Goal: Task Accomplishment & Management: Manage account settings

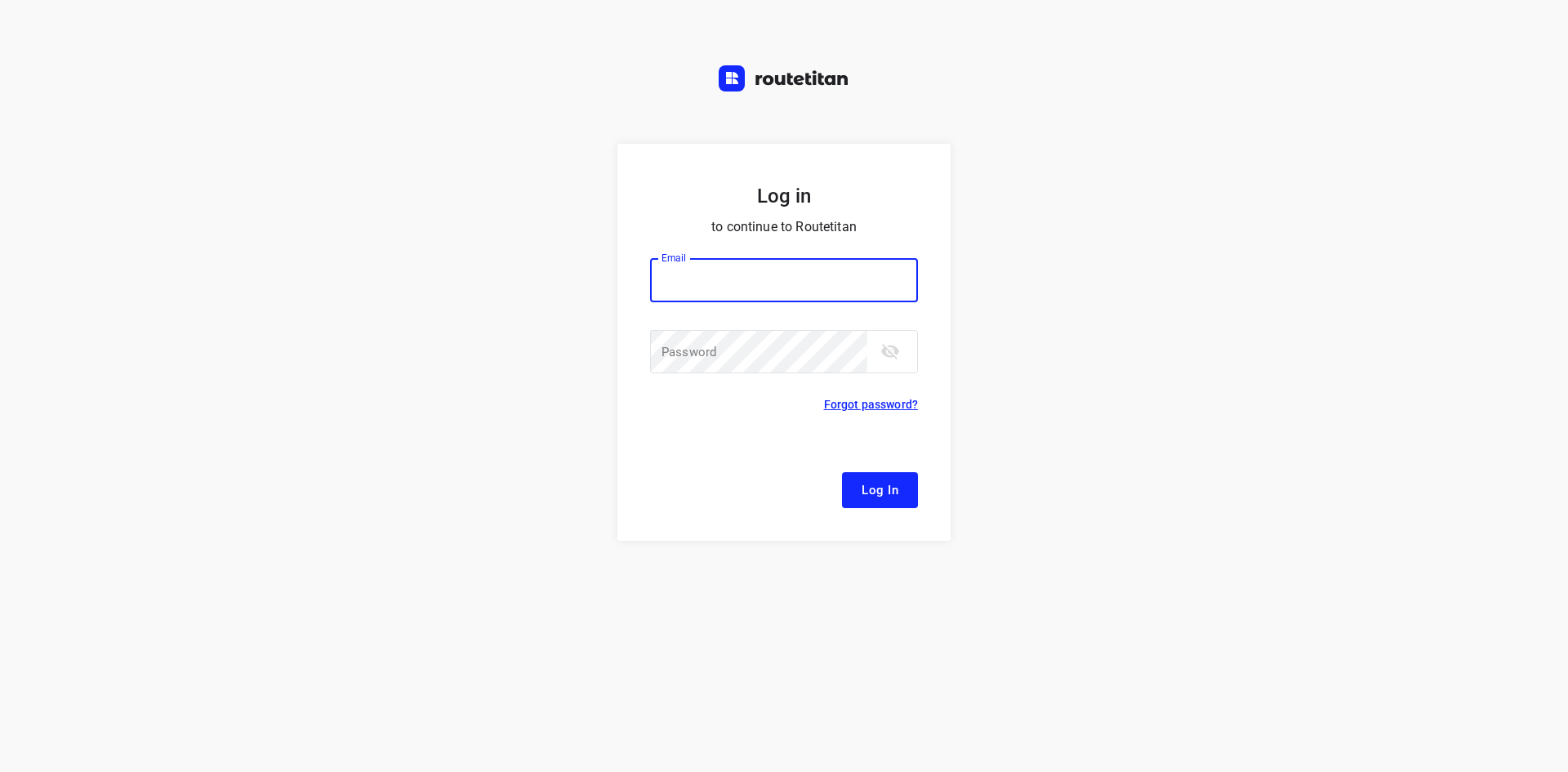
click at [842, 472] on button "Log In" at bounding box center [880, 490] width 76 height 35
type input "[EMAIL_ADDRESS][DOMAIN_NAME]"
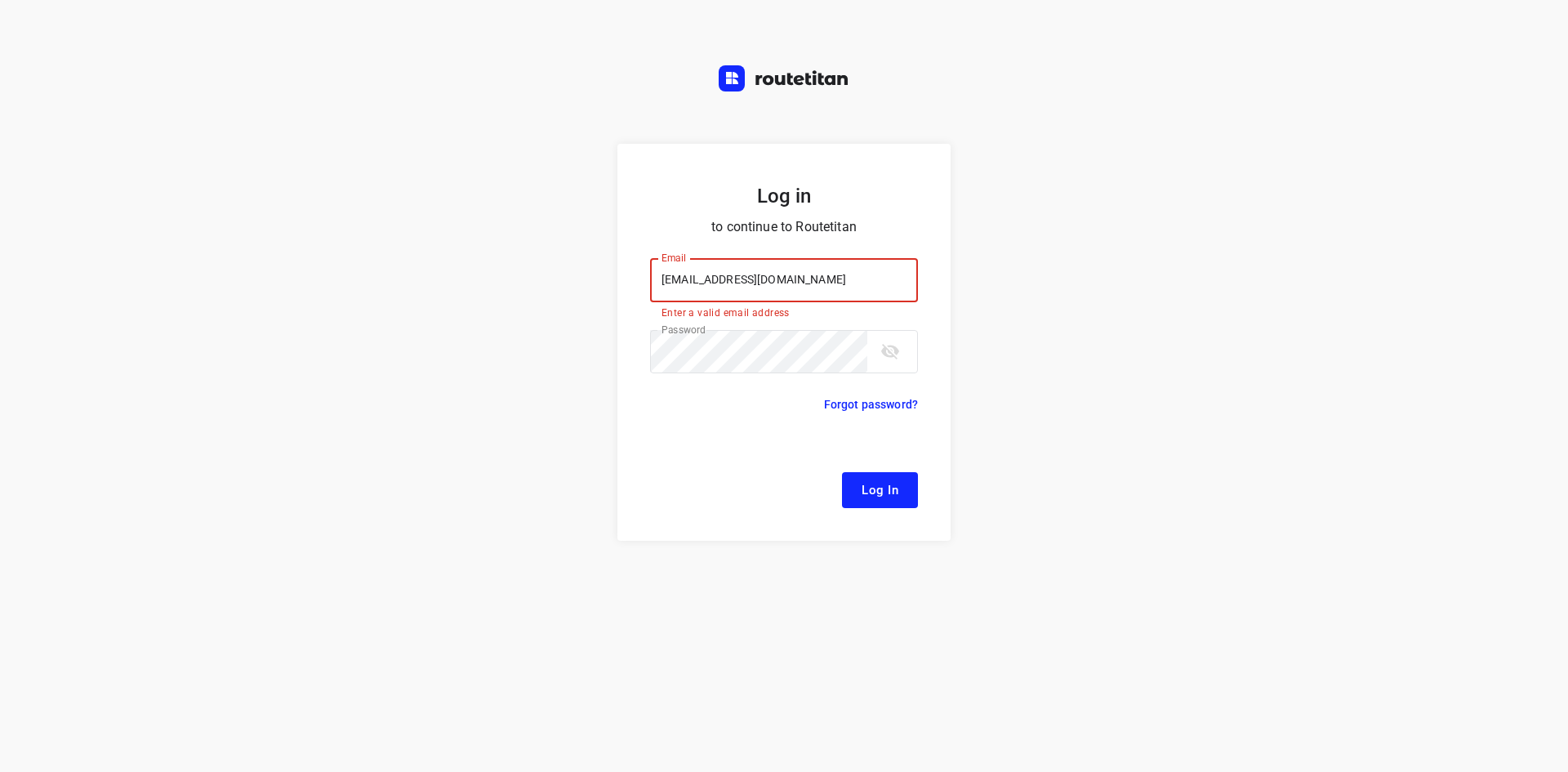
click at [891, 493] on span "Log In" at bounding box center [880, 490] width 36 height 22
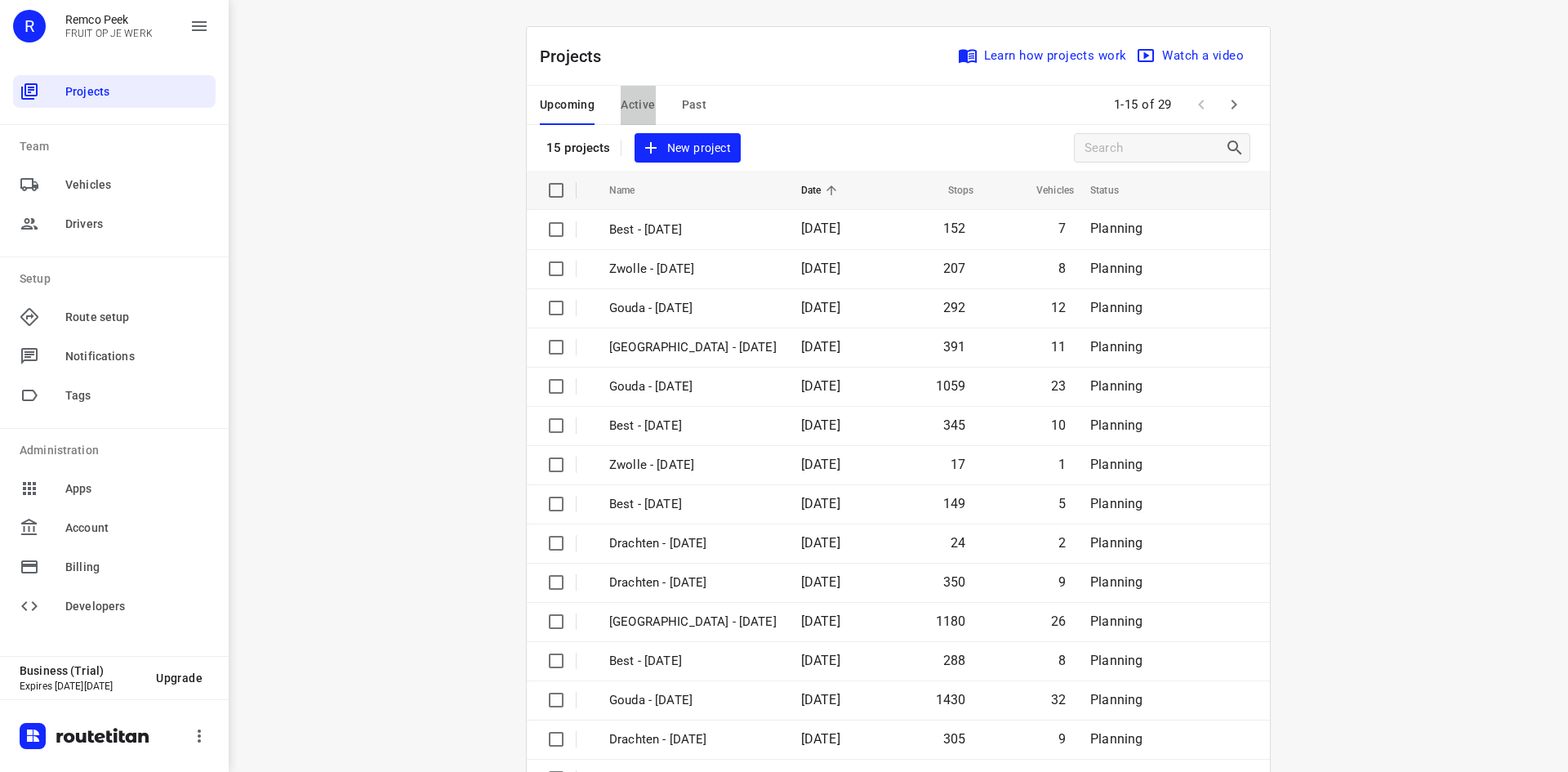
click at [638, 93] on button "Active" at bounding box center [637, 105] width 35 height 39
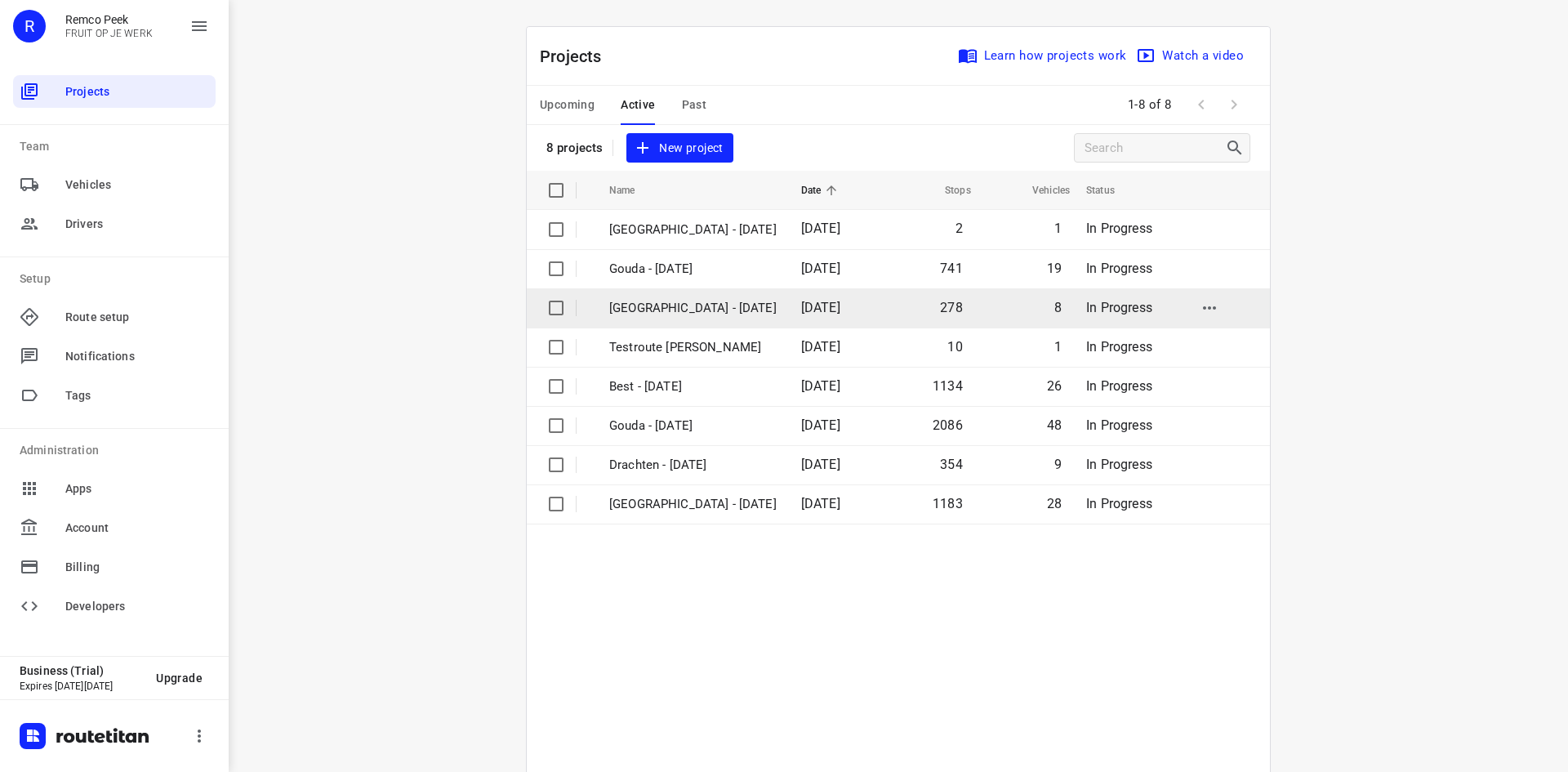
click at [656, 304] on p "[GEOGRAPHIC_DATA] - [DATE]" at bounding box center [693, 308] width 168 height 19
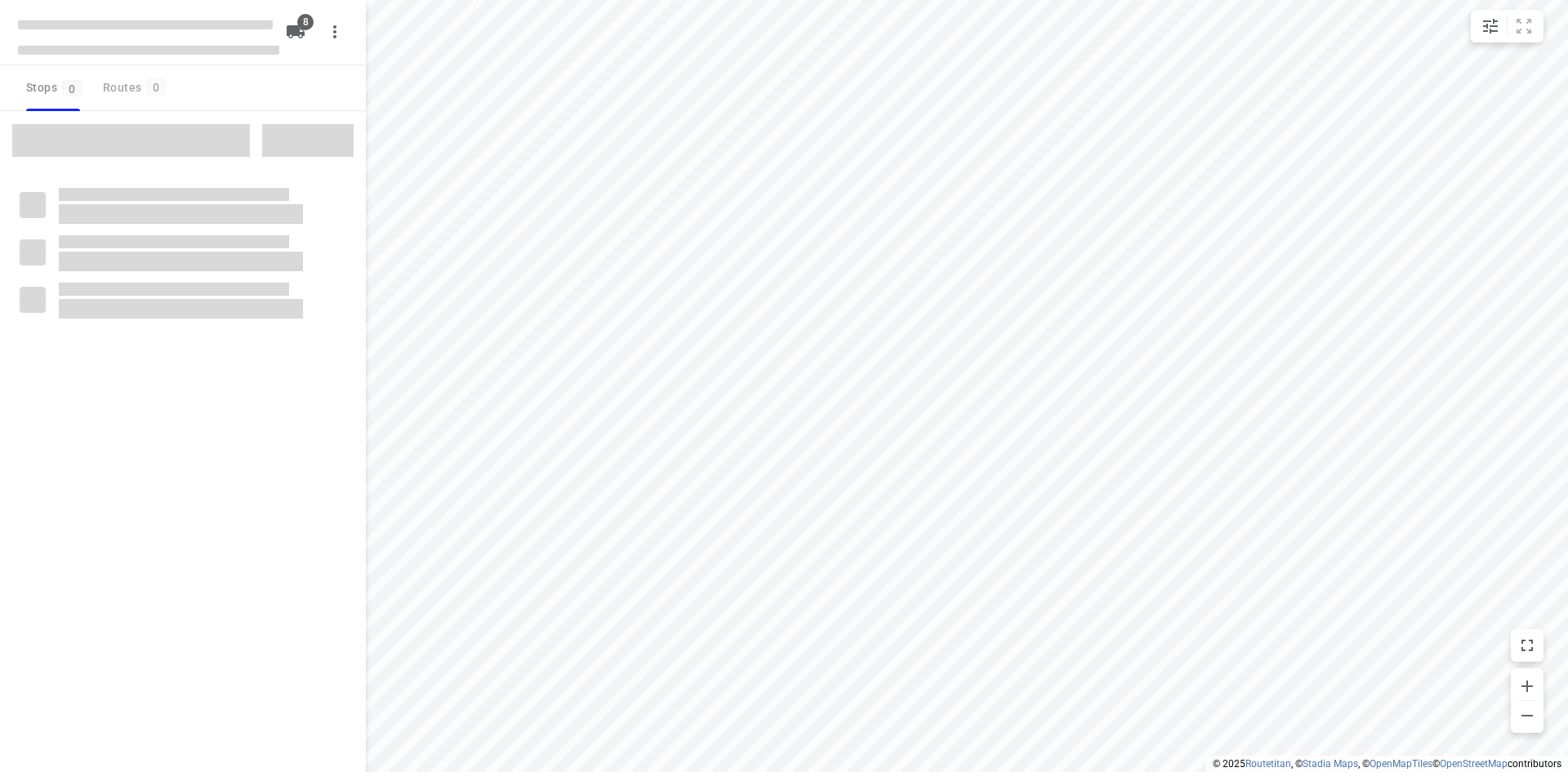
checkbox input "true"
